Goal: Transaction & Acquisition: Obtain resource

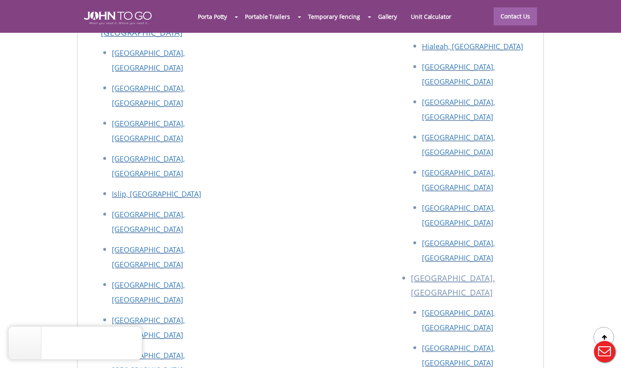
drag, startPoint x: 213, startPoint y: 205, endPoint x: 193, endPoint y: 210, distance: 20.7
click at [238, 206] on div at bounding box center [310, 184] width 621 height 368
drag, startPoint x: 256, startPoint y: 207, endPoint x: 90, endPoint y: 203, distance: 165.9
drag, startPoint x: 138, startPoint y: 235, endPoint x: 102, endPoint y: 250, distance: 39.7
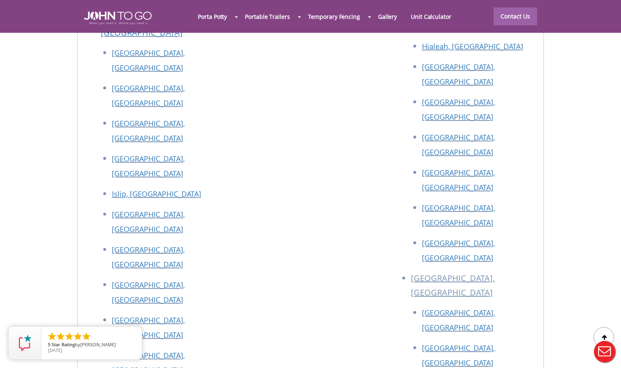
drag, startPoint x: 93, startPoint y: 205, endPoint x: 253, endPoint y: 210, distance: 159.4
copy p "[STREET_ADDRESS]"
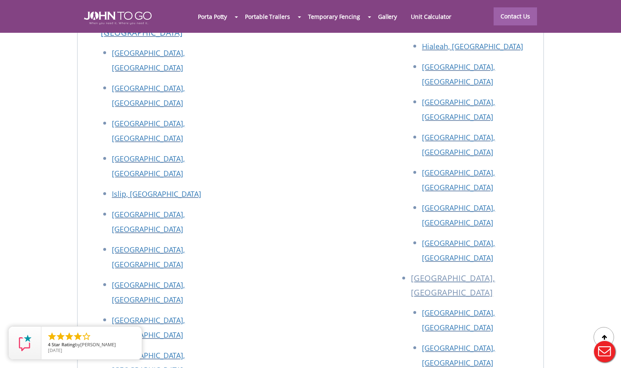
drag, startPoint x: 94, startPoint y: 177, endPoint x: 245, endPoint y: 181, distance: 151.2
copy p "[STREET_ADDRESS]"
drag, startPoint x: 93, startPoint y: 148, endPoint x: 228, endPoint y: 150, distance: 134.4
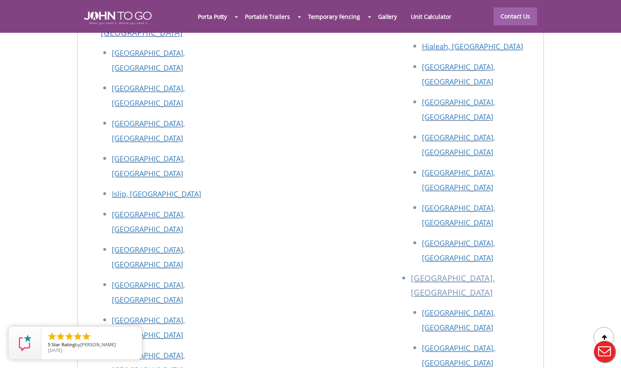
click at [61, 335] on li "" at bounding box center [61, 336] width 10 height 10
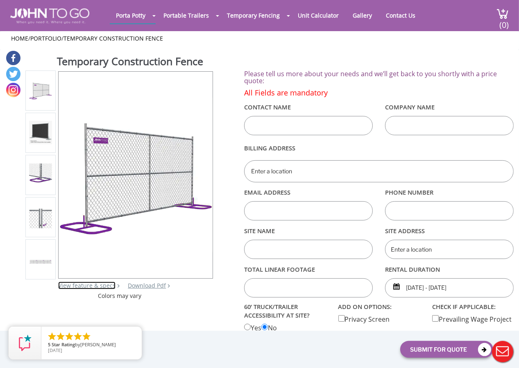
click at [86, 284] on link "View feature & specs" at bounding box center [86, 285] width 57 height 8
click at [142, 285] on link "Download Pdf" at bounding box center [147, 285] width 38 height 8
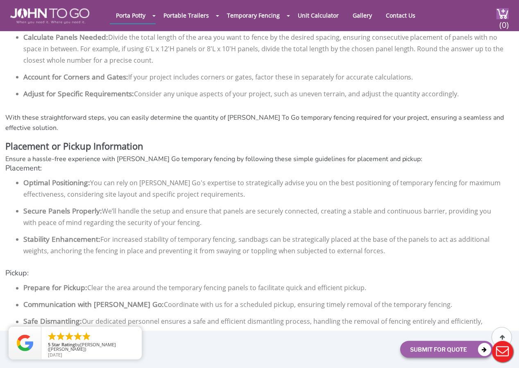
scroll to position [1627, 0]
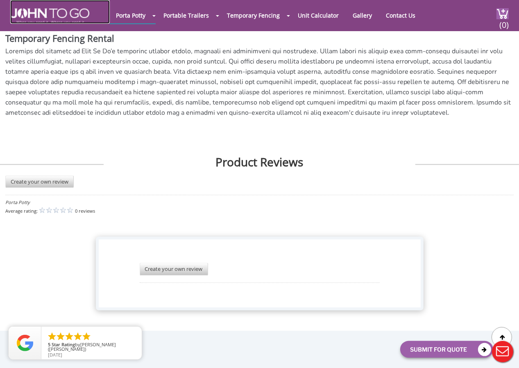
click at [45, 13] on img at bounding box center [49, 16] width 79 height 16
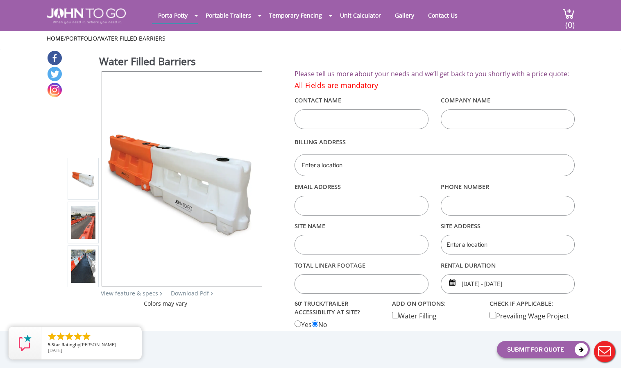
click at [84, 216] on img at bounding box center [83, 223] width 24 height 34
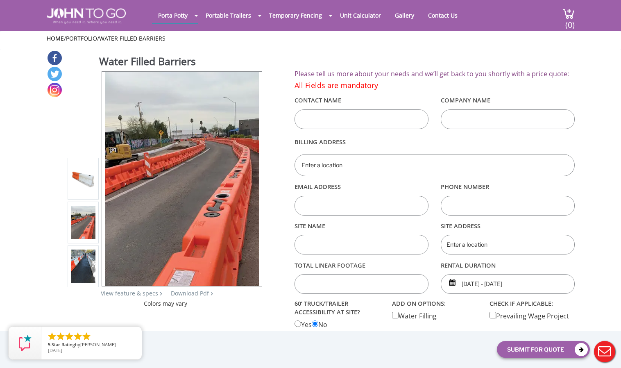
click at [80, 254] on img at bounding box center [83, 266] width 24 height 34
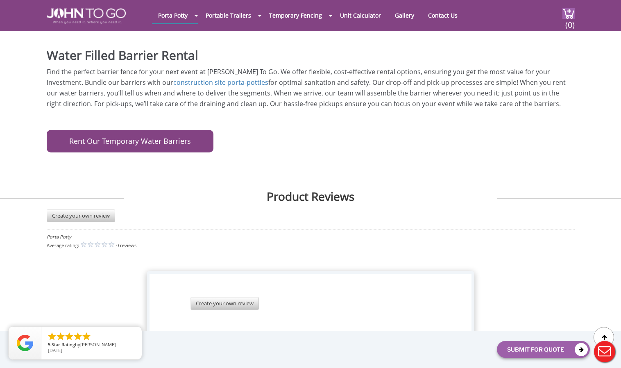
scroll to position [928, 0]
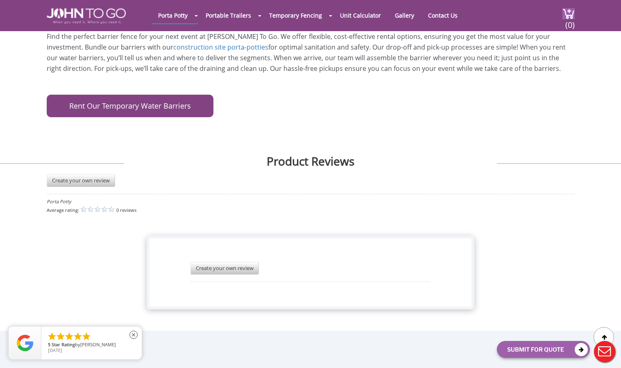
click at [70, 343] on span "Star Rating" at bounding box center [63, 344] width 23 height 6
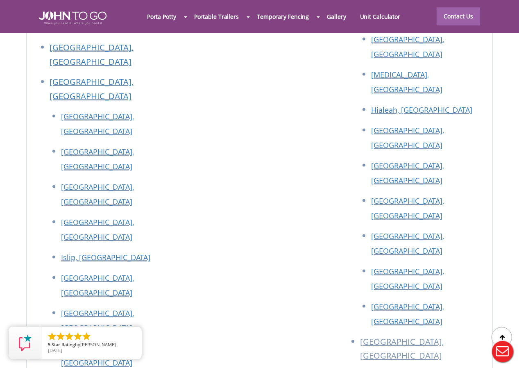
scroll to position [3579, 0]
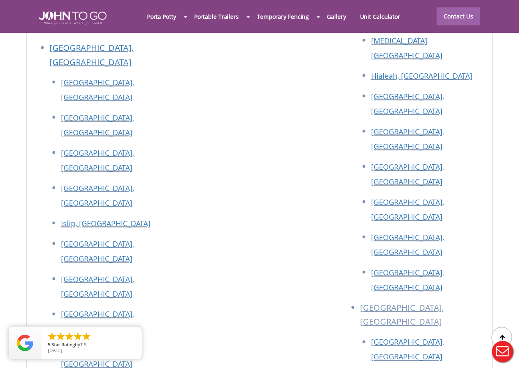
drag, startPoint x: 46, startPoint y: 146, endPoint x: 164, endPoint y: 147, distance: 118.4
drag, startPoint x: 88, startPoint y: 243, endPoint x: 53, endPoint y: 256, distance: 37.6
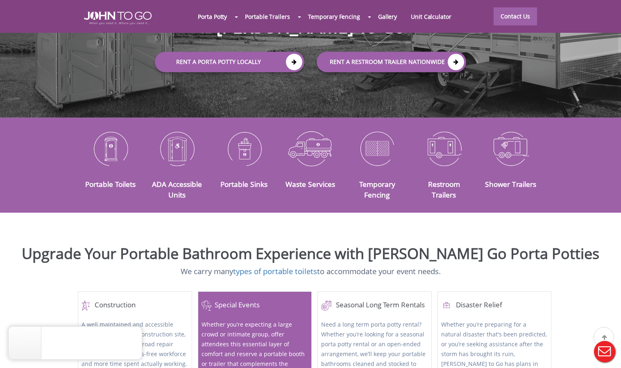
scroll to position [205, 0]
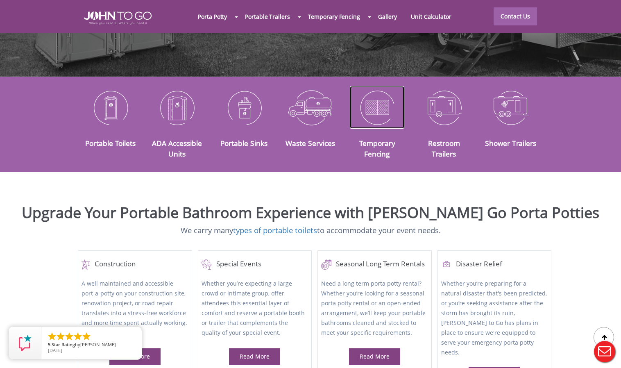
click at [382, 93] on img at bounding box center [377, 107] width 54 height 43
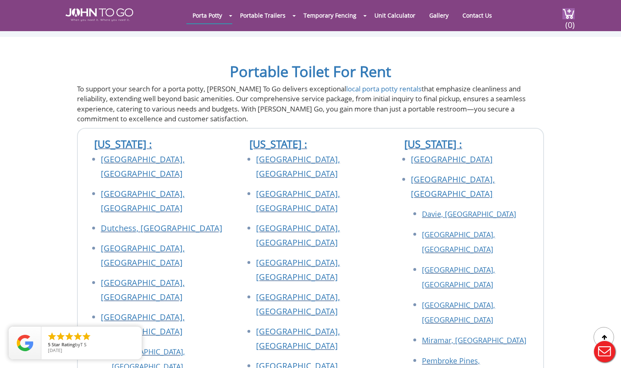
scroll to position [2291, 0]
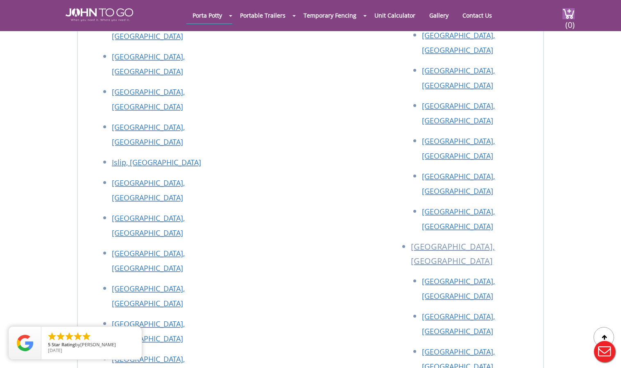
scroll to position [3113, 0]
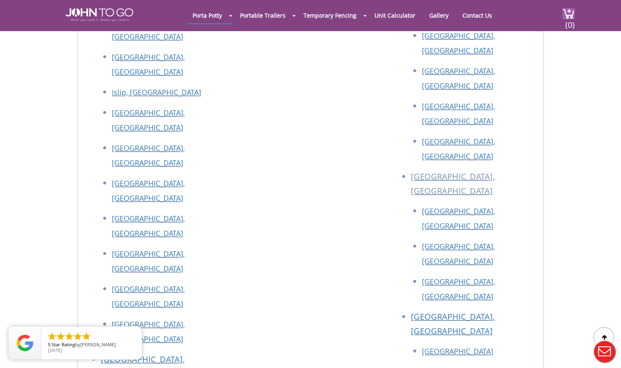
drag, startPoint x: 94, startPoint y: 86, endPoint x: 259, endPoint y: 89, distance: 165.1
drag, startPoint x: 113, startPoint y: 88, endPoint x: 266, endPoint y: 94, distance: 153.3
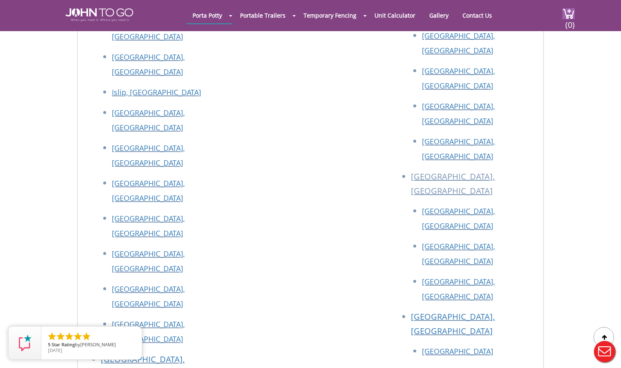
drag, startPoint x: 215, startPoint y: 88, endPoint x: 84, endPoint y: 85, distance: 130.3
drag, startPoint x: 182, startPoint y: 349, endPoint x: 147, endPoint y: 349, distance: 34.8
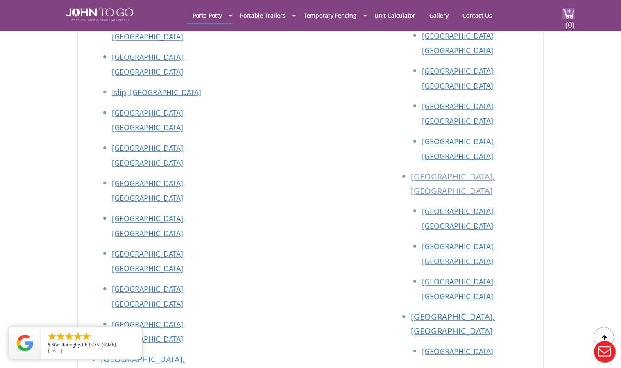
copy p "John To Go"
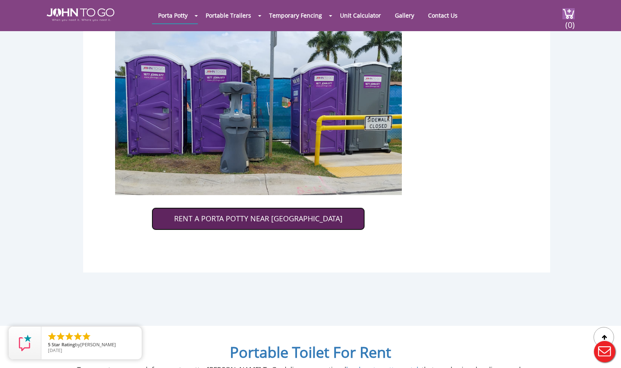
click at [303, 207] on link "RENT A PORTA POTTY NEAR [GEOGRAPHIC_DATA]" at bounding box center [258, 218] width 213 height 23
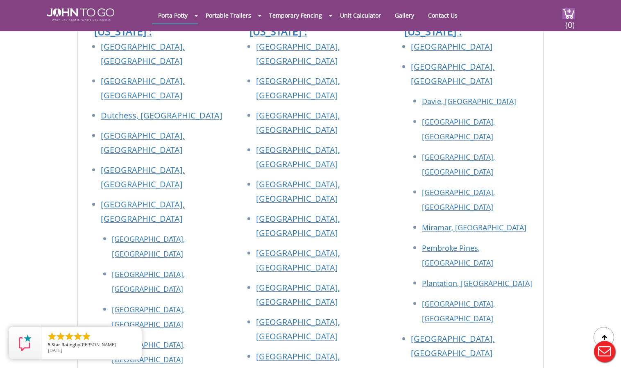
scroll to position [3850, 0]
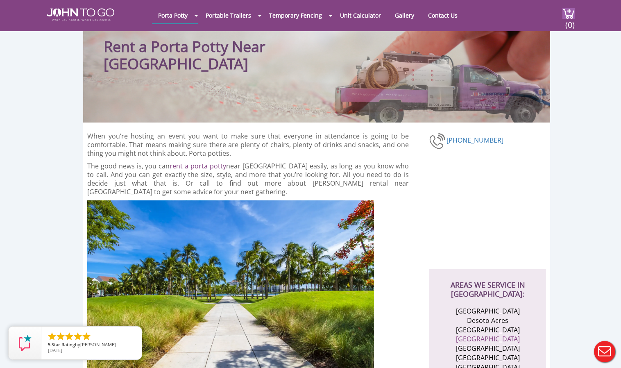
click at [398, 215] on p at bounding box center [258, 295] width 342 height 191
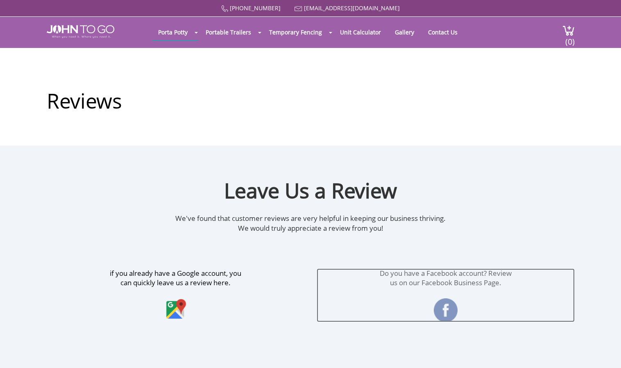
drag, startPoint x: 0, startPoint y: 0, endPoint x: 444, endPoint y: 307, distance: 540.0
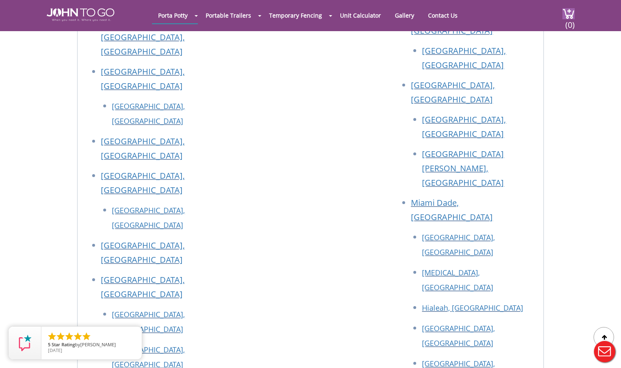
scroll to position [1193, 0]
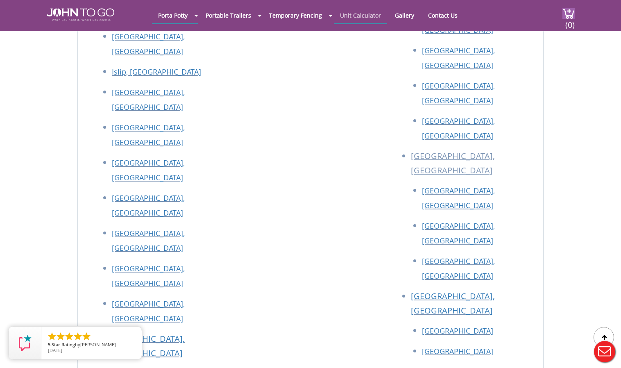
click at [362, 14] on link "Unit Calculator" at bounding box center [360, 15] width 53 height 16
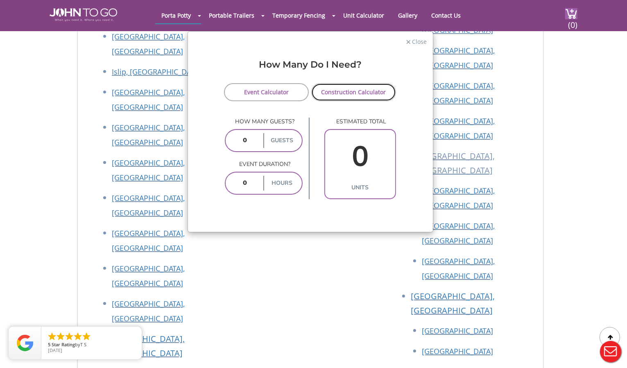
click at [374, 89] on link "Construction Calculator" at bounding box center [353, 92] width 85 height 18
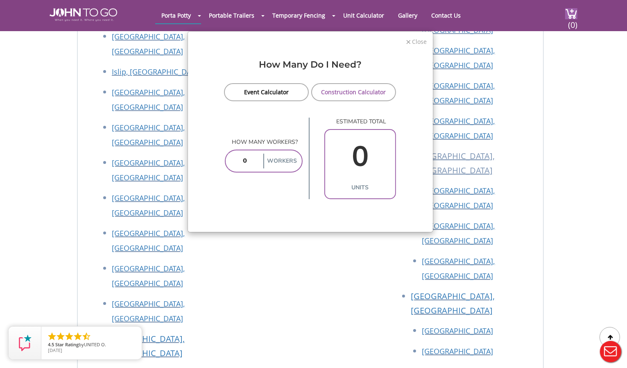
click at [412, 38] on span "Close" at bounding box center [419, 41] width 16 height 8
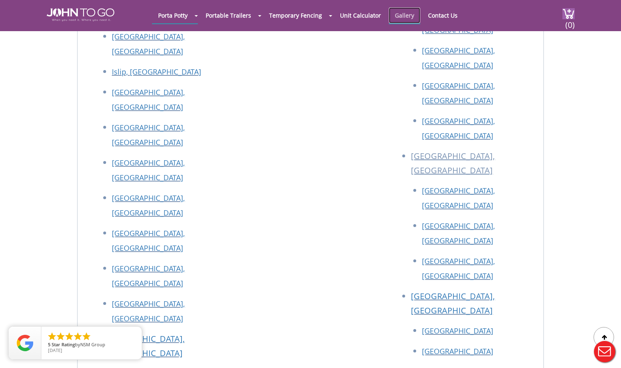
click at [405, 16] on link "Gallery" at bounding box center [405, 15] width 32 height 16
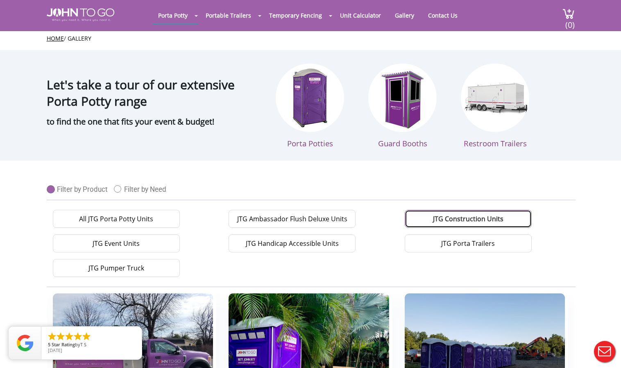
click at [494, 214] on link "JTG Construction Units" at bounding box center [468, 219] width 127 height 18
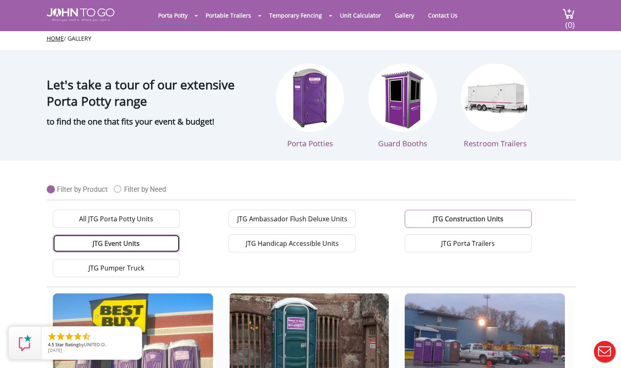
click at [95, 239] on link "JTG Event Units" at bounding box center [116, 243] width 127 height 18
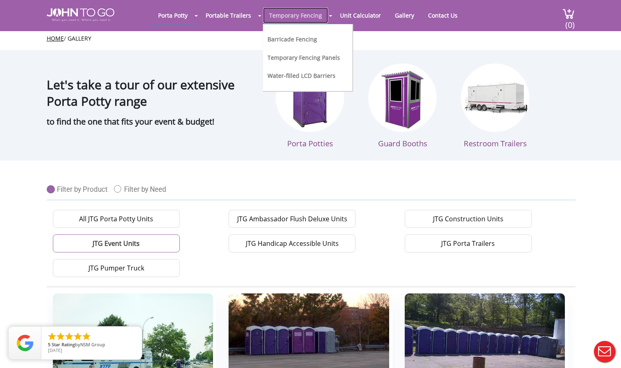
click at [297, 17] on link "Temporary Fencing" at bounding box center [295, 15] width 65 height 16
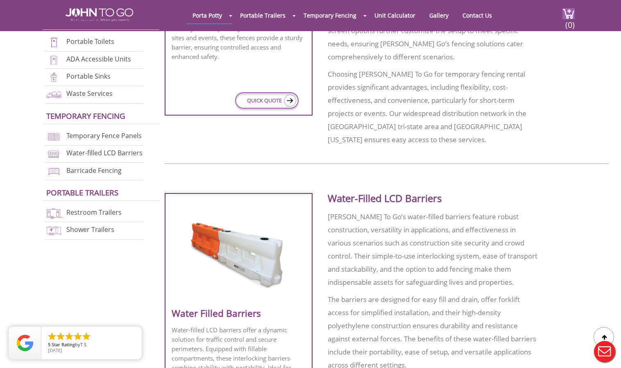
scroll to position [410, 0]
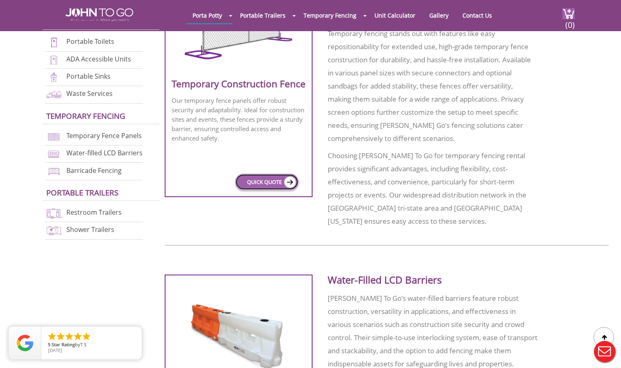
click at [269, 179] on link "QUICK QUOTE" at bounding box center [266, 182] width 63 height 16
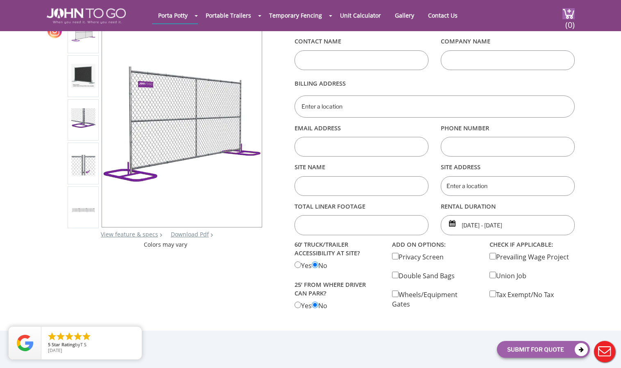
scroll to position [41, 0]
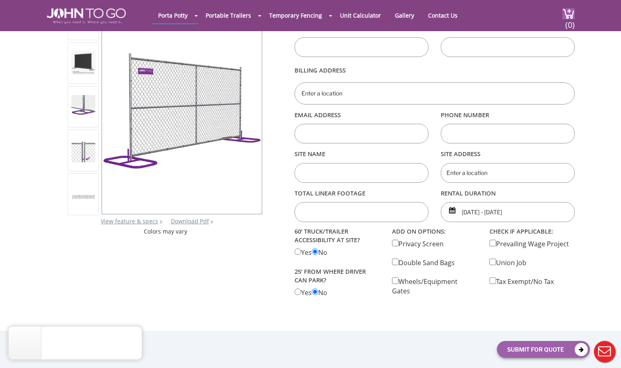
click at [395, 264] on div "add on options: Privacy Screen Double Sand Bags Wheels/Equipment Gates" at bounding box center [434, 260] width 97 height 70
click at [395, 259] on input "checkbox" at bounding box center [395, 261] width 7 height 7
checkbox input "true"
click at [86, 103] on img at bounding box center [83, 107] width 24 height 24
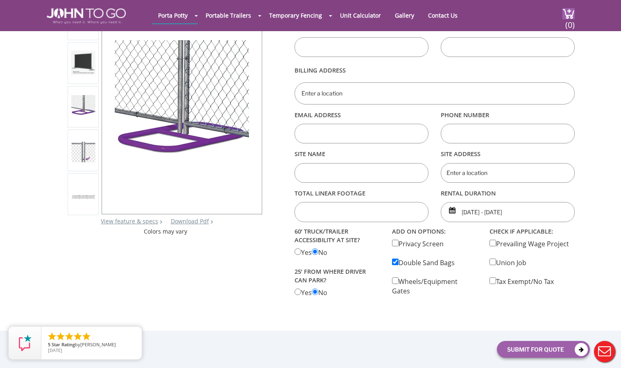
click at [83, 150] on img at bounding box center [83, 150] width 24 height 24
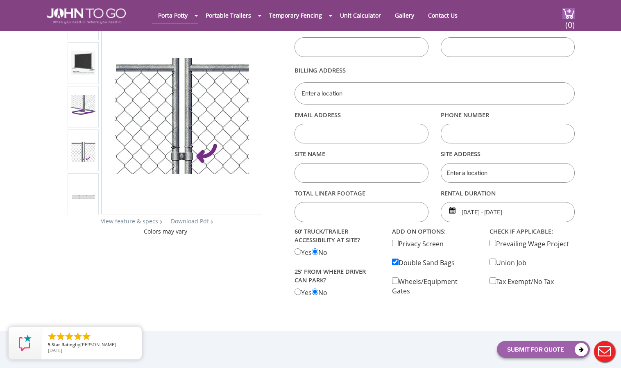
click at [84, 69] on img at bounding box center [83, 63] width 24 height 24
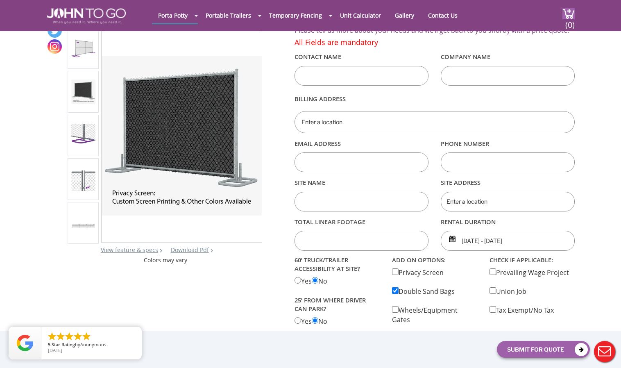
scroll to position [0, 0]
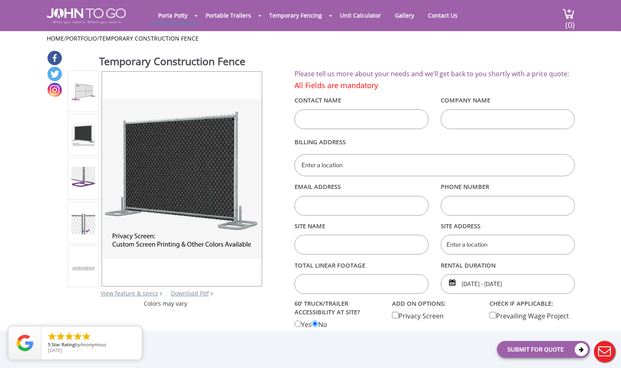
click at [82, 92] on img at bounding box center [83, 91] width 24 height 24
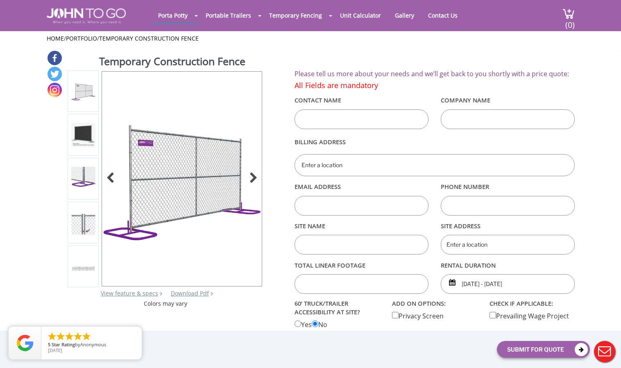
click at [181, 182] on img at bounding box center [182, 179] width 160 height 160
click at [255, 178] on div at bounding box center [250, 178] width 11 height 11
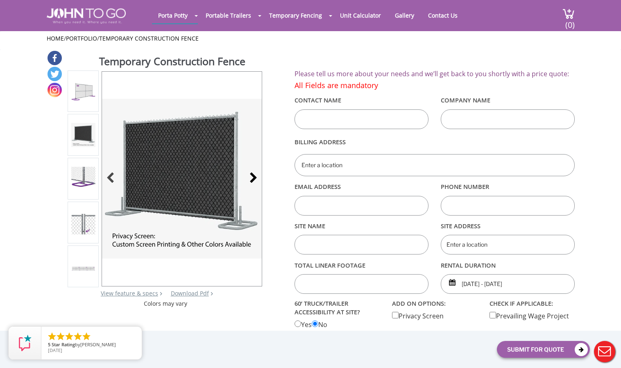
click at [255, 178] on div at bounding box center [250, 178] width 11 height 11
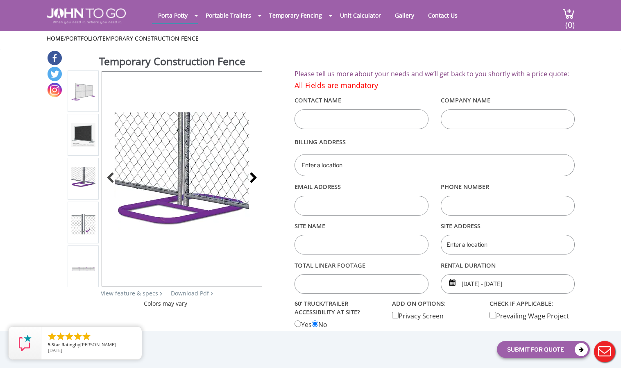
click at [255, 178] on div at bounding box center [250, 178] width 11 height 11
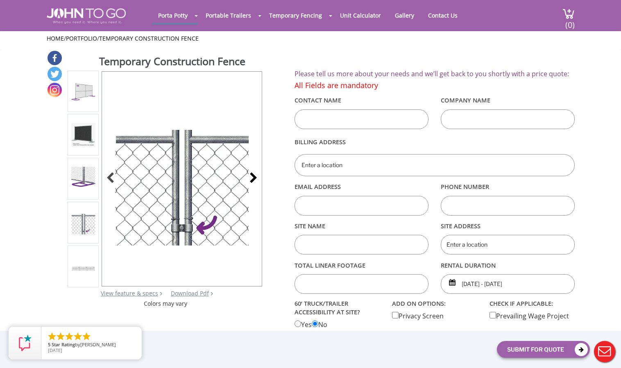
click at [255, 178] on div at bounding box center [250, 178] width 11 height 11
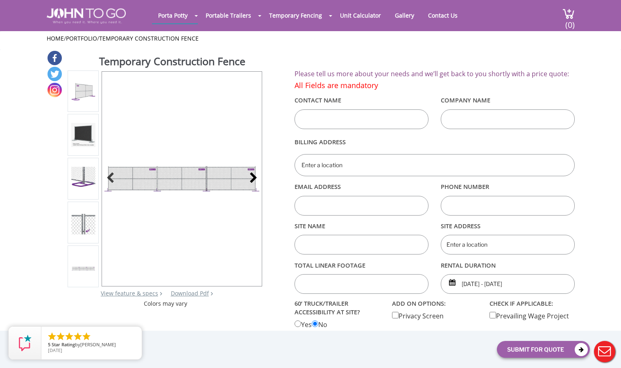
click at [255, 178] on div at bounding box center [250, 178] width 11 height 11
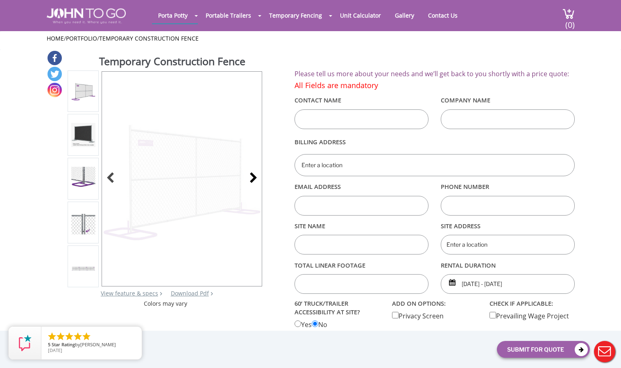
click at [255, 178] on div at bounding box center [250, 178] width 11 height 11
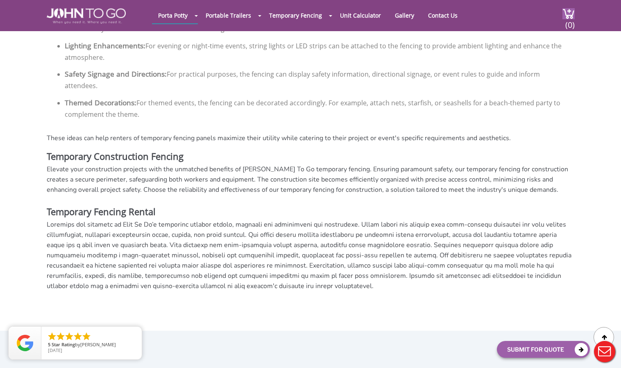
scroll to position [1602, 0]
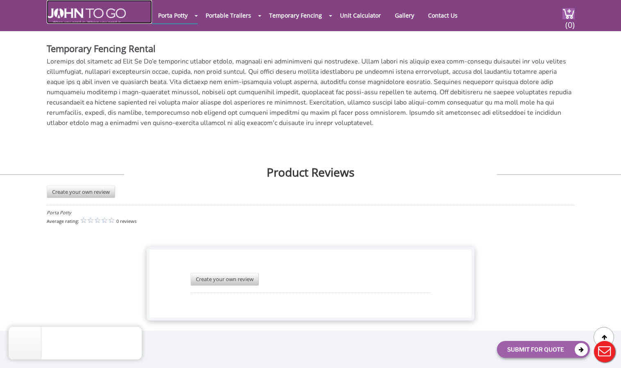
click at [80, 17] on img at bounding box center [86, 16] width 79 height 16
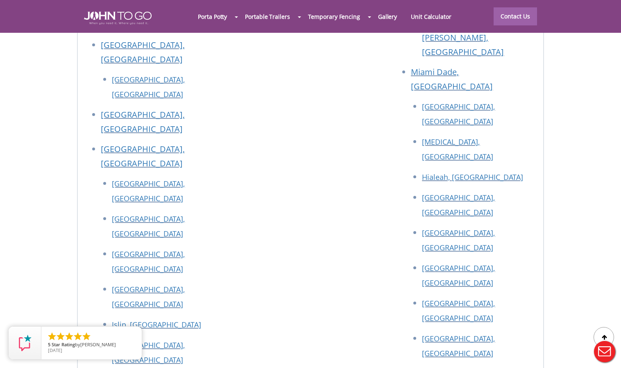
scroll to position [3667, 0]
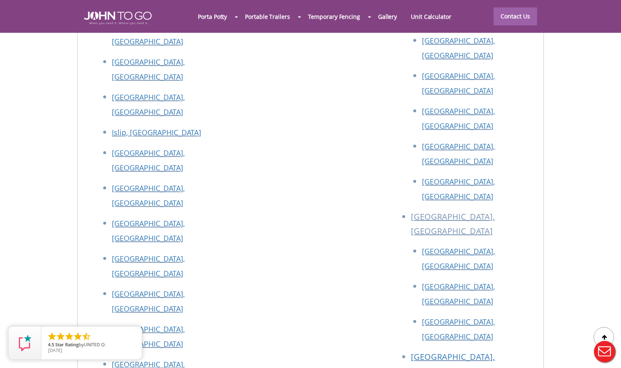
drag, startPoint x: 92, startPoint y: 85, endPoint x: 217, endPoint y: 87, distance: 124.9
copy p "[STREET_ADDRESS]"
